Goal: Task Accomplishment & Management: Use online tool/utility

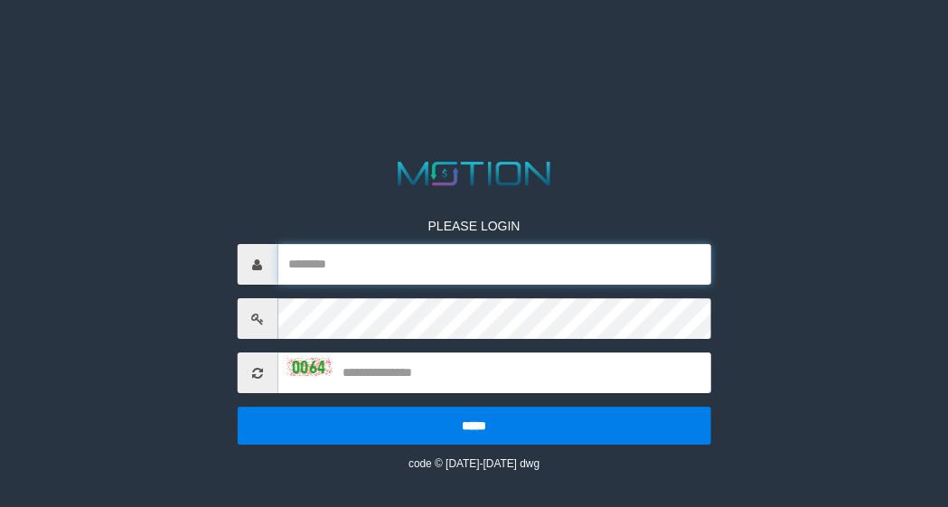
type input "*********"
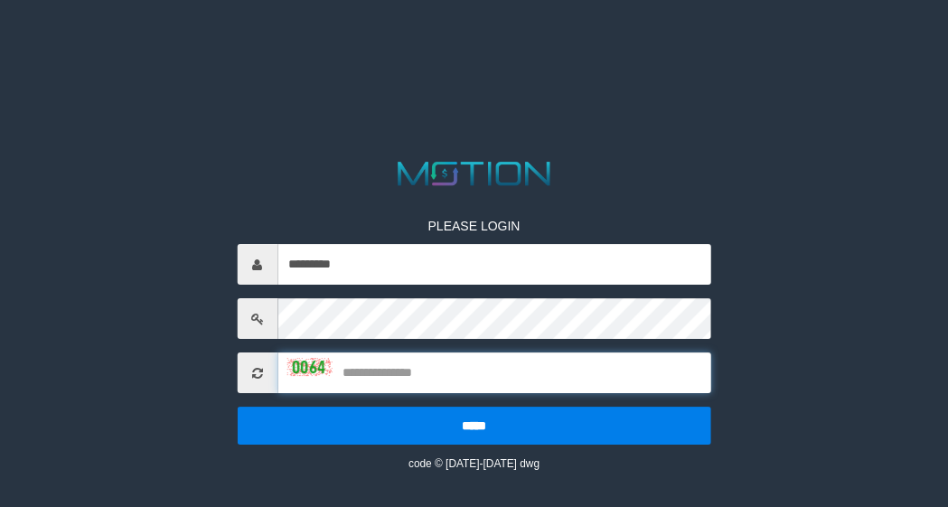
click at [475, 367] on input "text" at bounding box center [494, 372] width 434 height 41
type input "****"
click at [237, 407] on input "*****" at bounding box center [474, 426] width 474 height 38
